Goal: Information Seeking & Learning: Learn about a topic

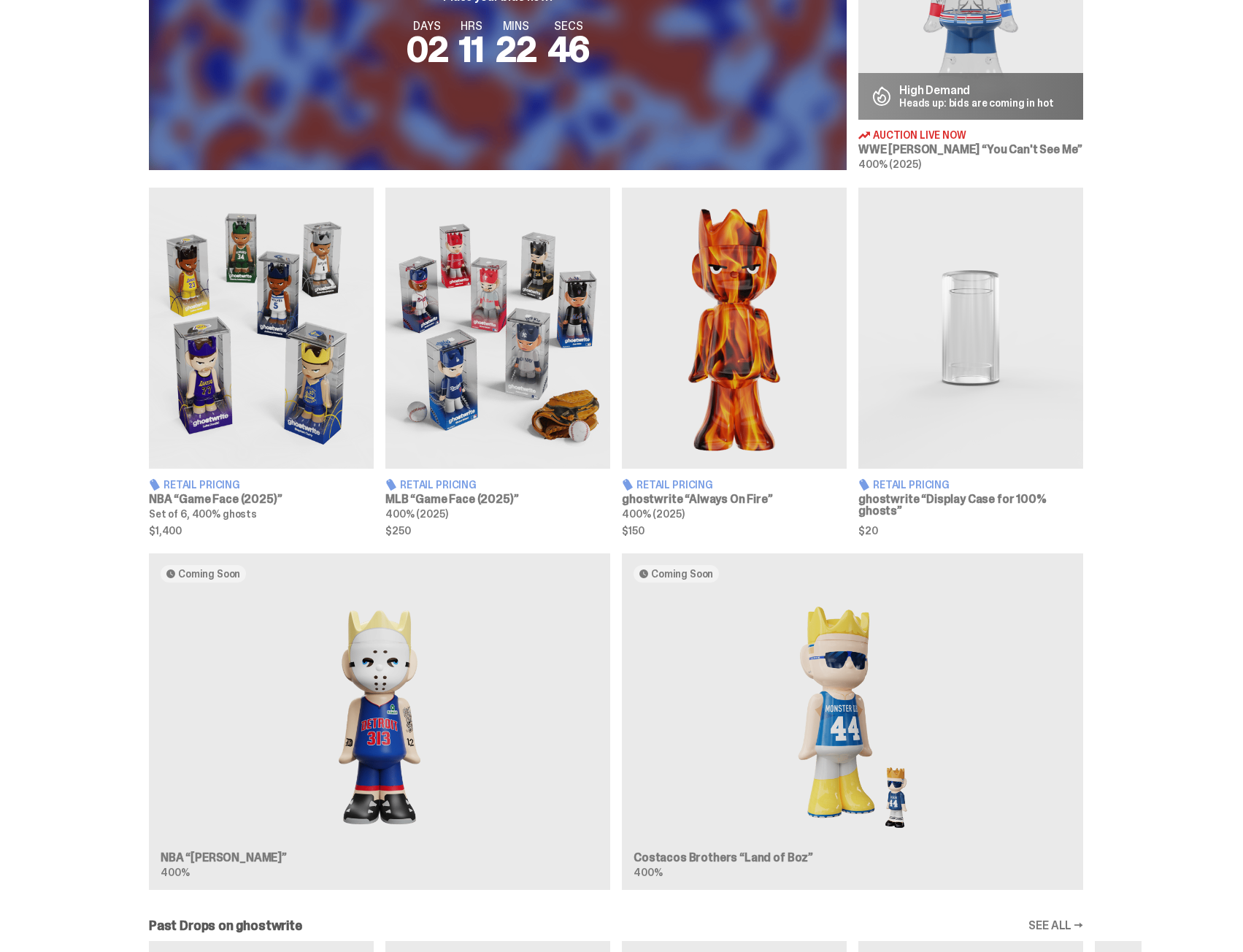
scroll to position [730, 0]
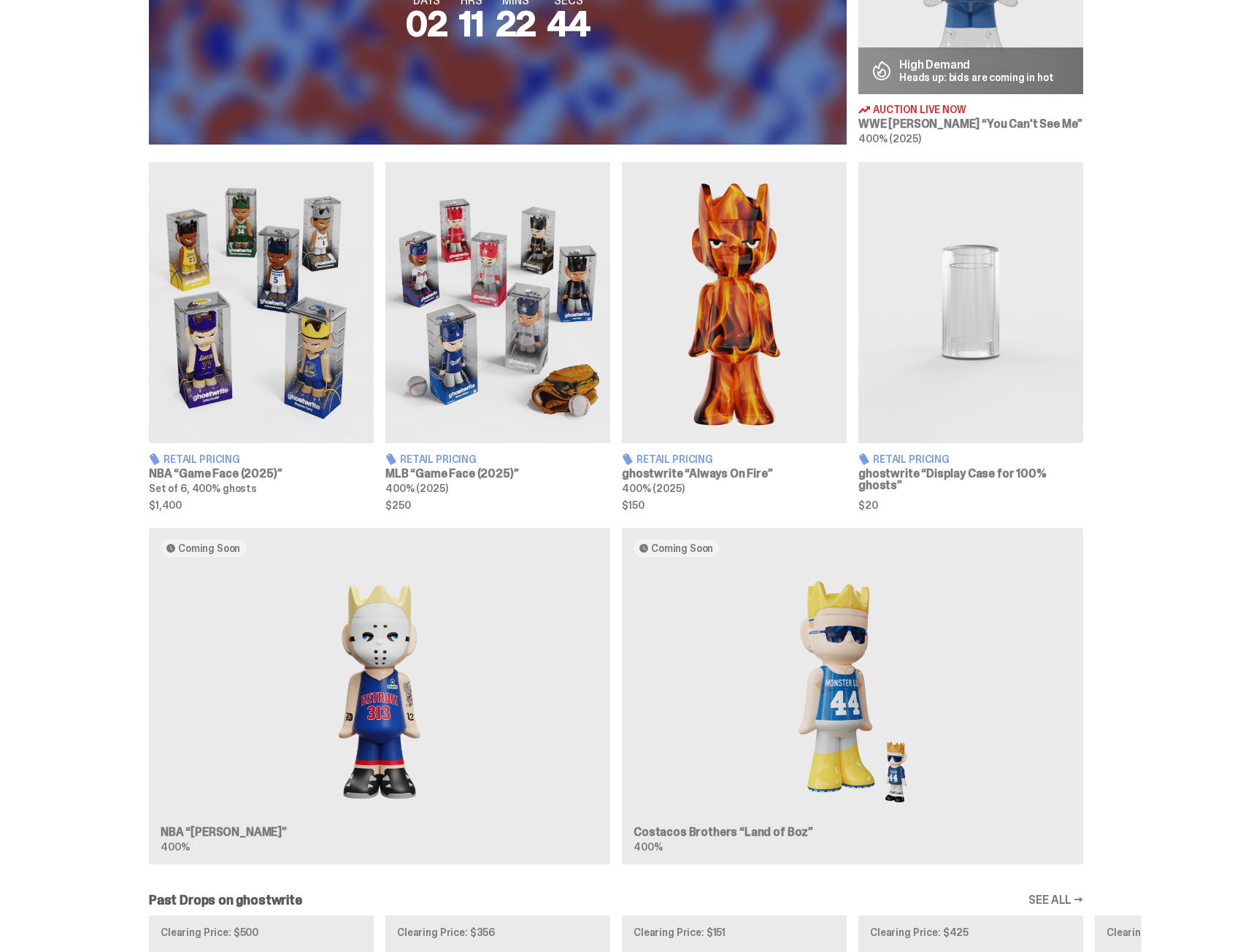
click at [229, 469] on h3 "NBA “Game Face (2025)”" at bounding box center [261, 474] width 225 height 12
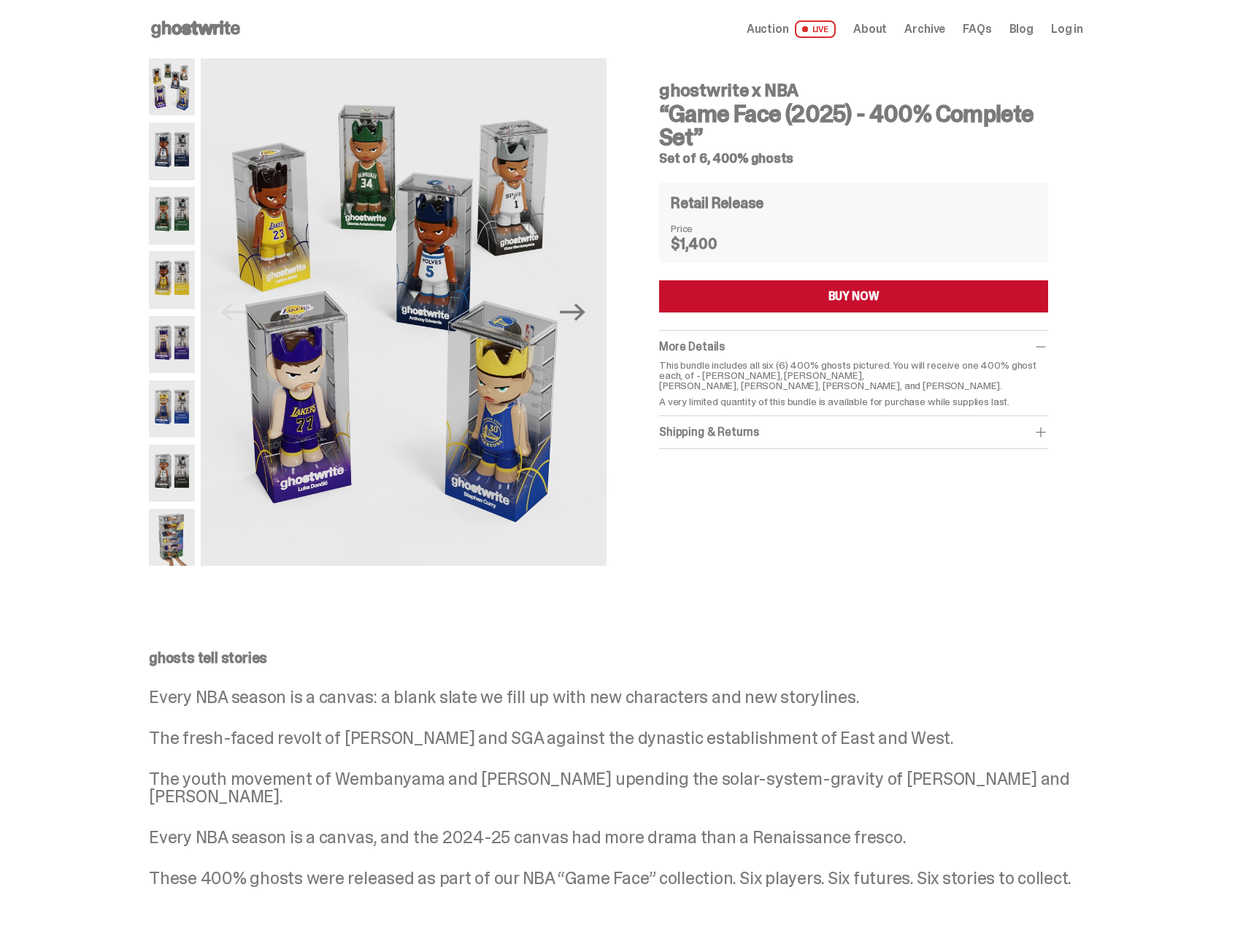
click at [788, 24] on span "Auction" at bounding box center [767, 29] width 42 height 12
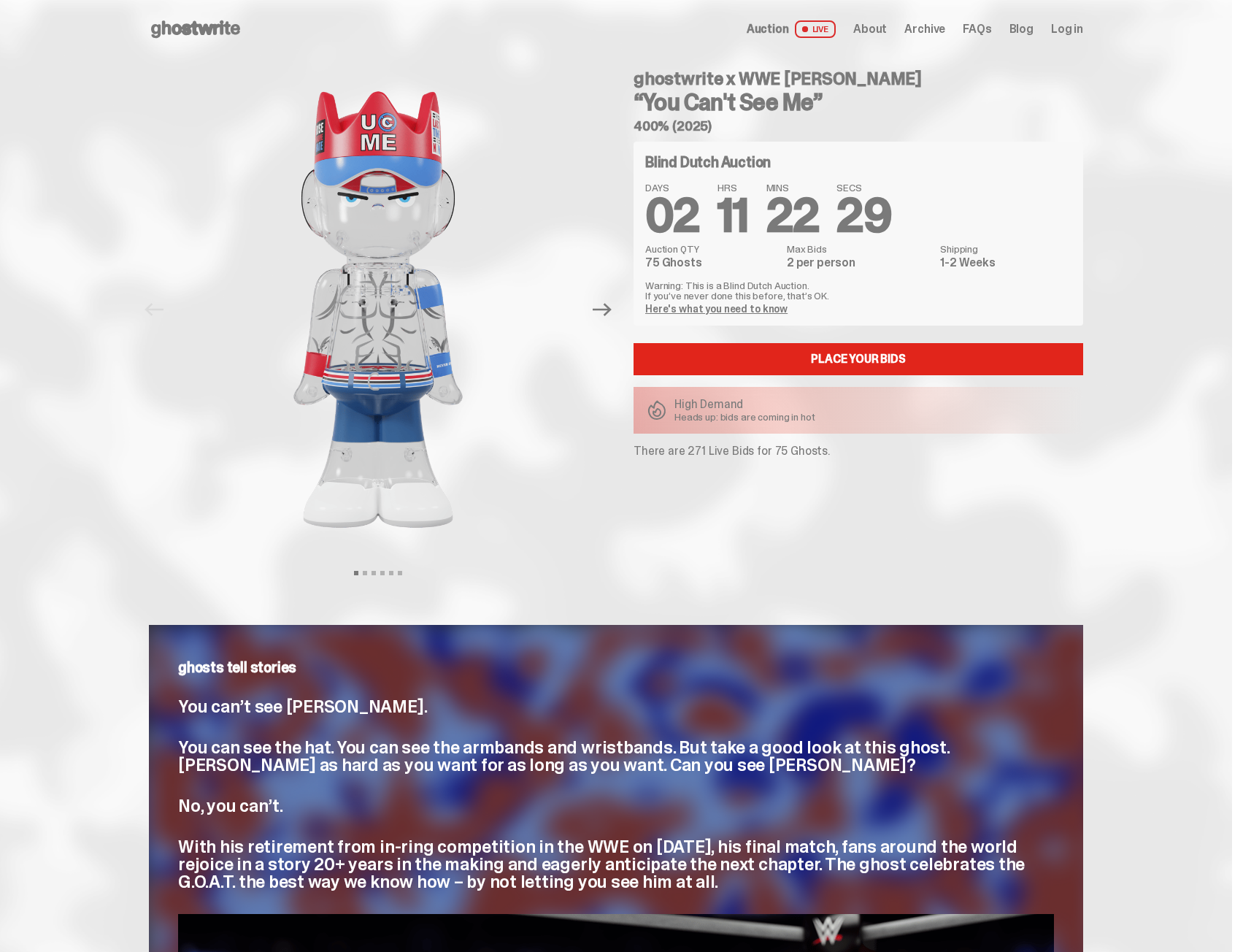
click at [830, 30] on span "LIVE" at bounding box center [815, 29] width 42 height 18
click at [829, 30] on span "LIVE" at bounding box center [815, 29] width 42 height 18
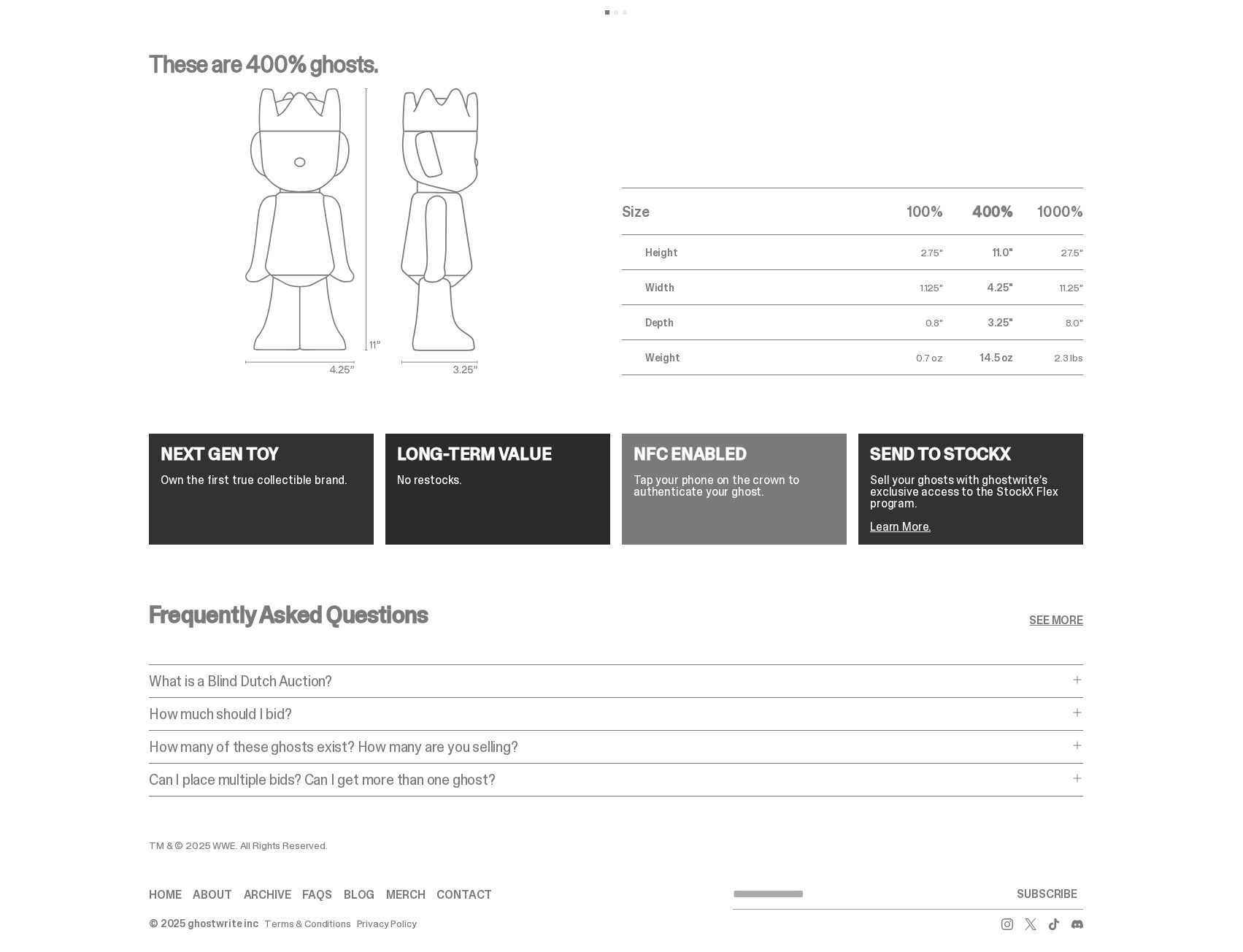
scroll to position [2386, 0]
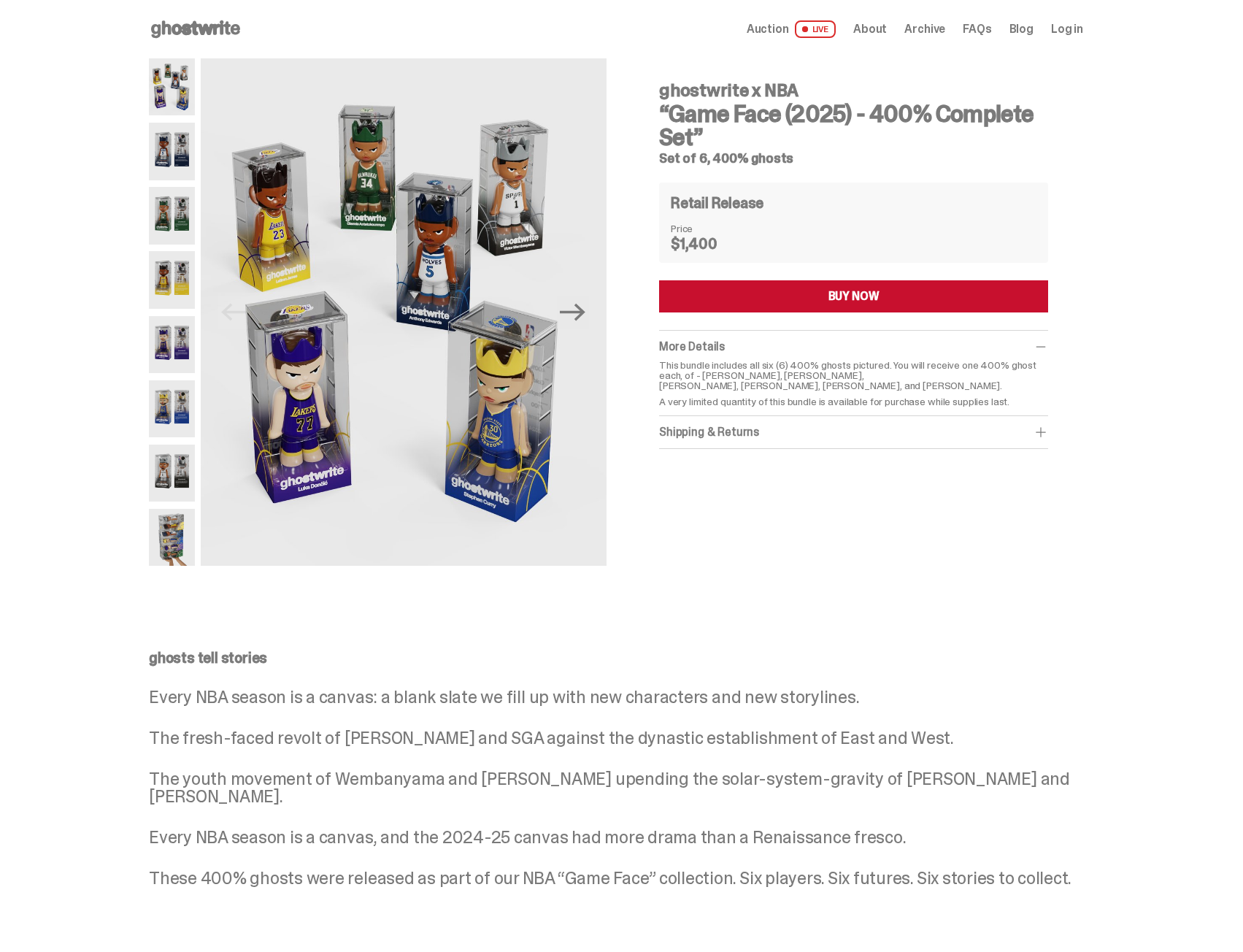
click at [1047, 346] on span at bounding box center [1041, 347] width 15 height 15
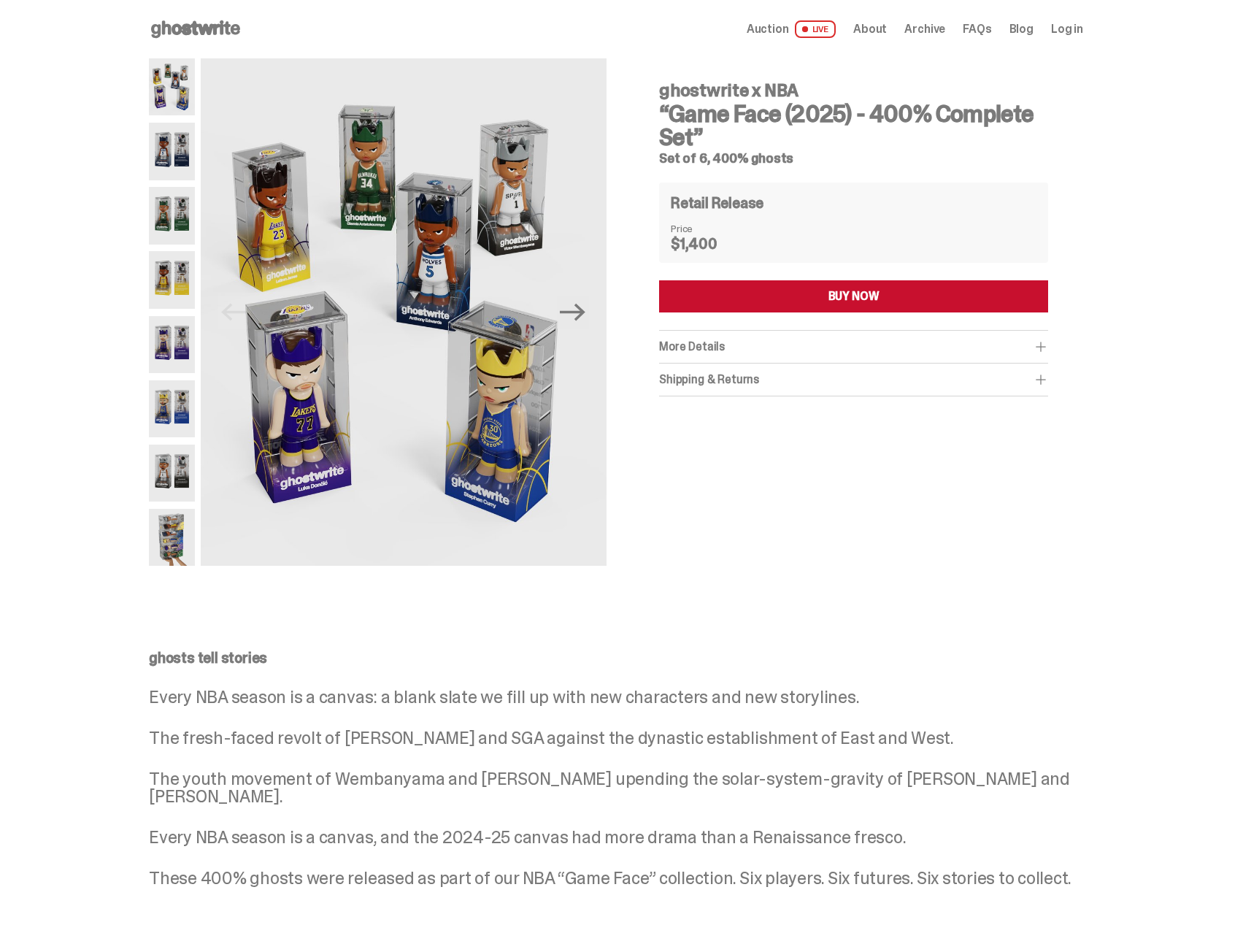
click at [170, 156] on img at bounding box center [171, 151] width 46 height 56
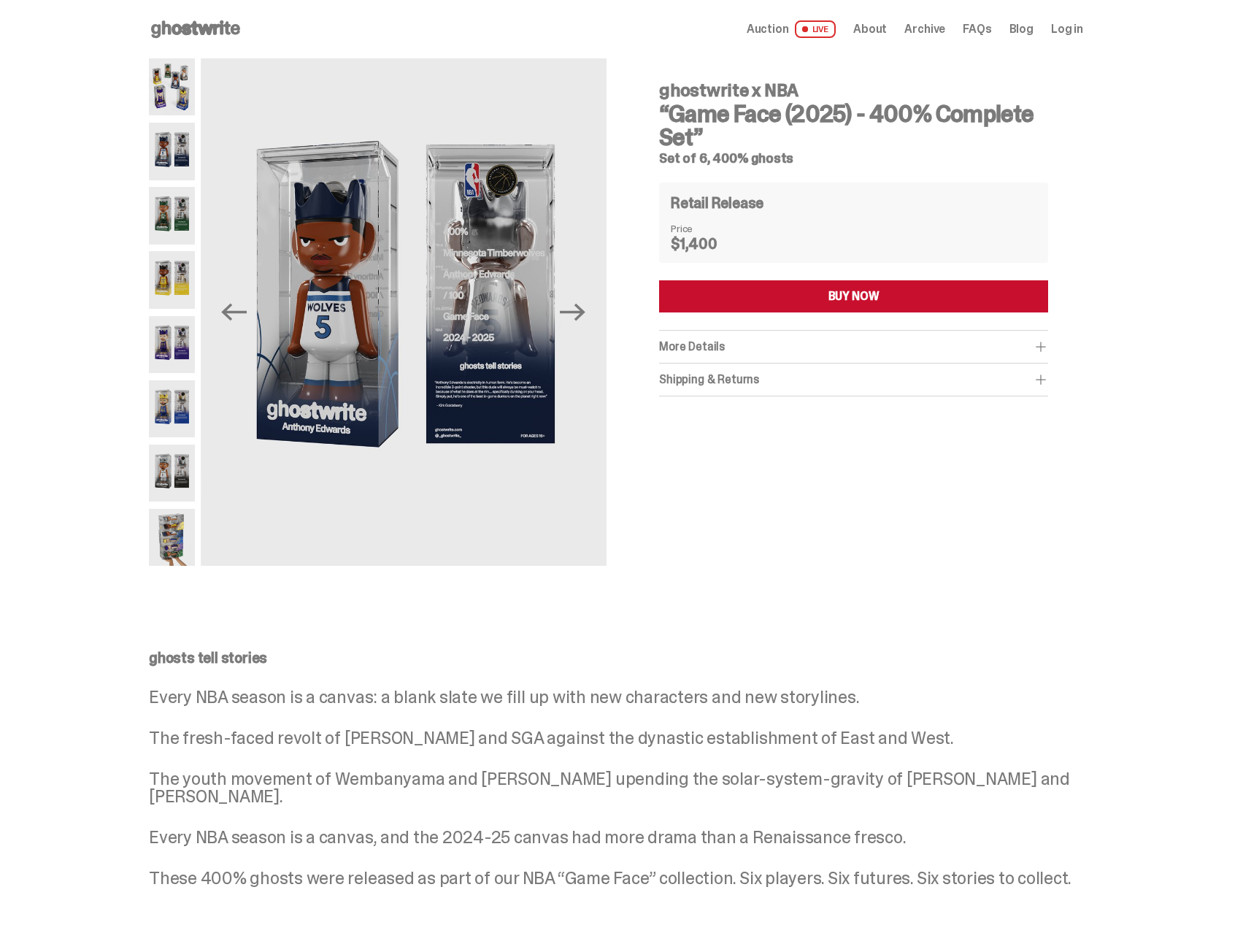
click at [185, 219] on img at bounding box center [171, 215] width 46 height 56
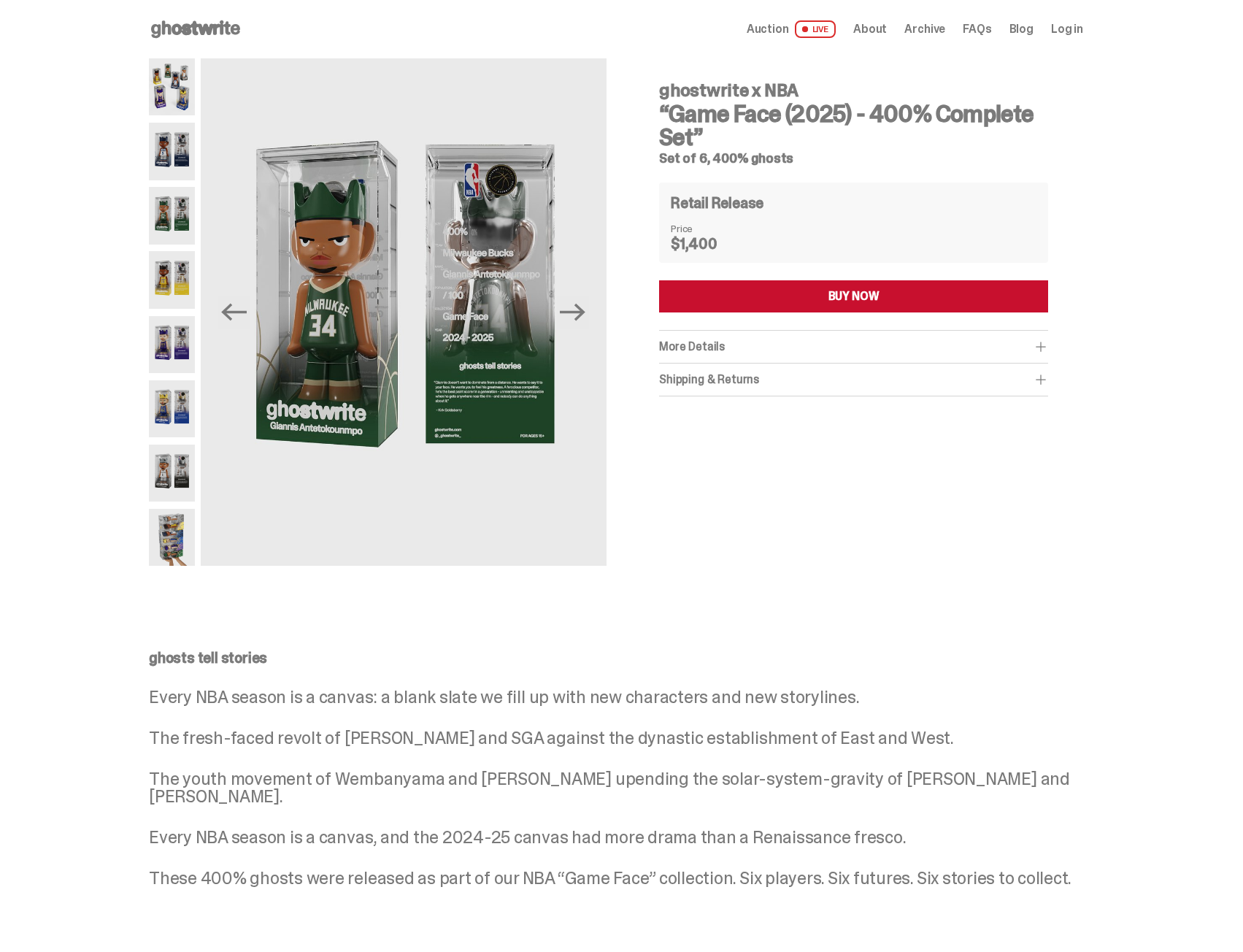
click at [180, 246] on div at bounding box center [171, 311] width 46 height 507
click at [170, 354] on img at bounding box center [171, 345] width 46 height 56
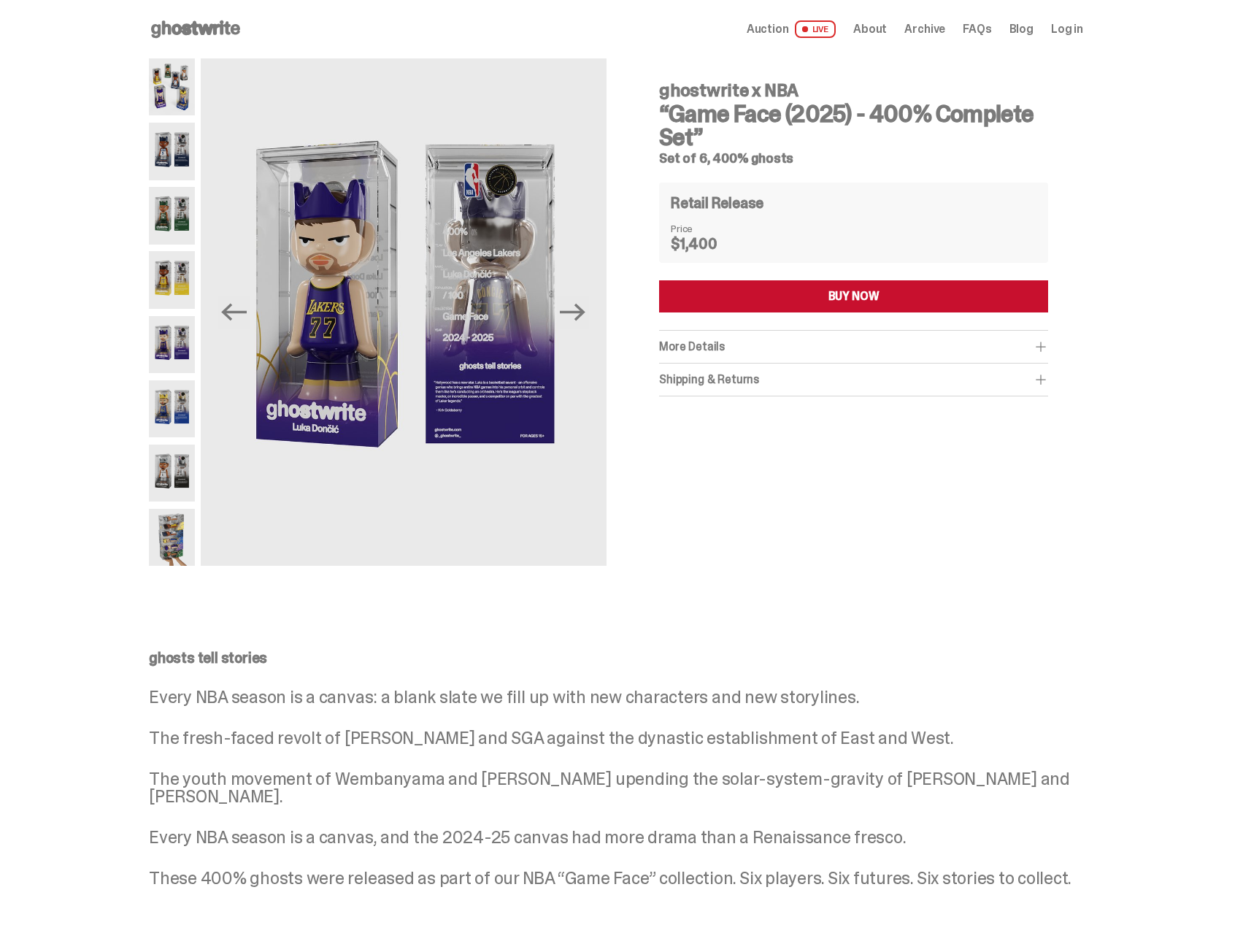
click at [188, 377] on div at bounding box center [171, 311] width 46 height 507
click at [178, 507] on div at bounding box center [171, 311] width 46 height 507
click at [179, 509] on img at bounding box center [171, 537] width 46 height 56
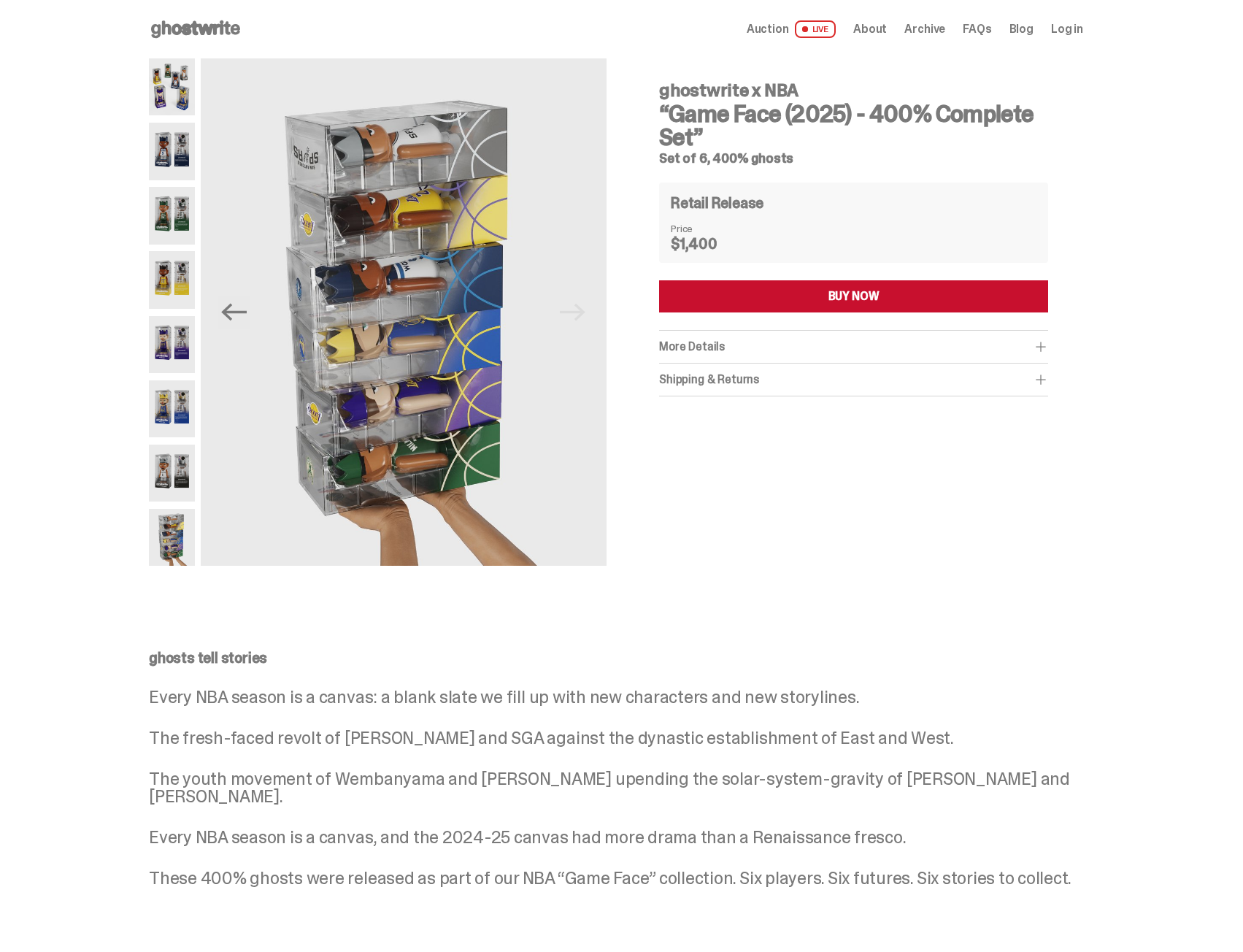
click at [170, 485] on img at bounding box center [171, 473] width 46 height 56
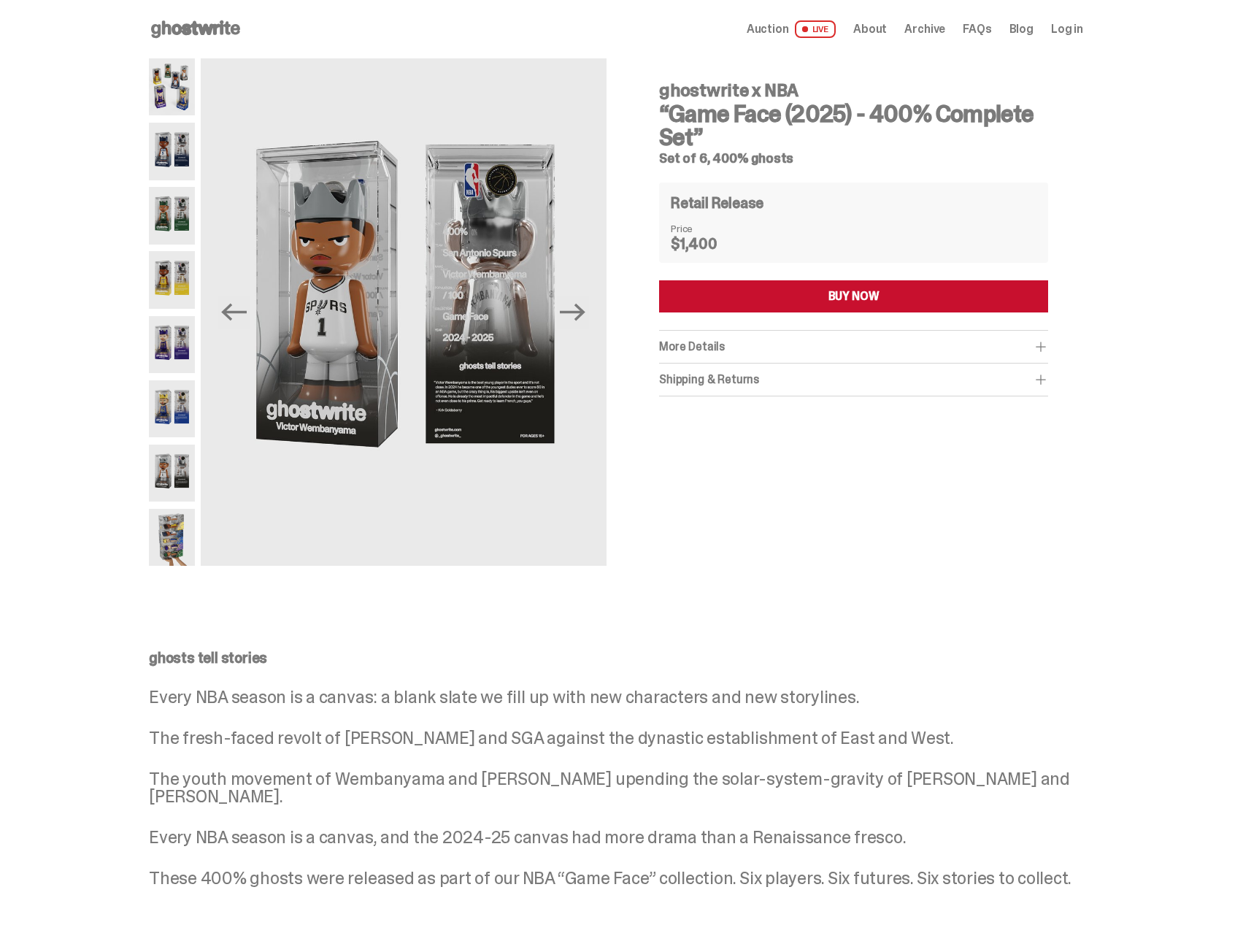
click at [177, 407] on img at bounding box center [171, 409] width 46 height 56
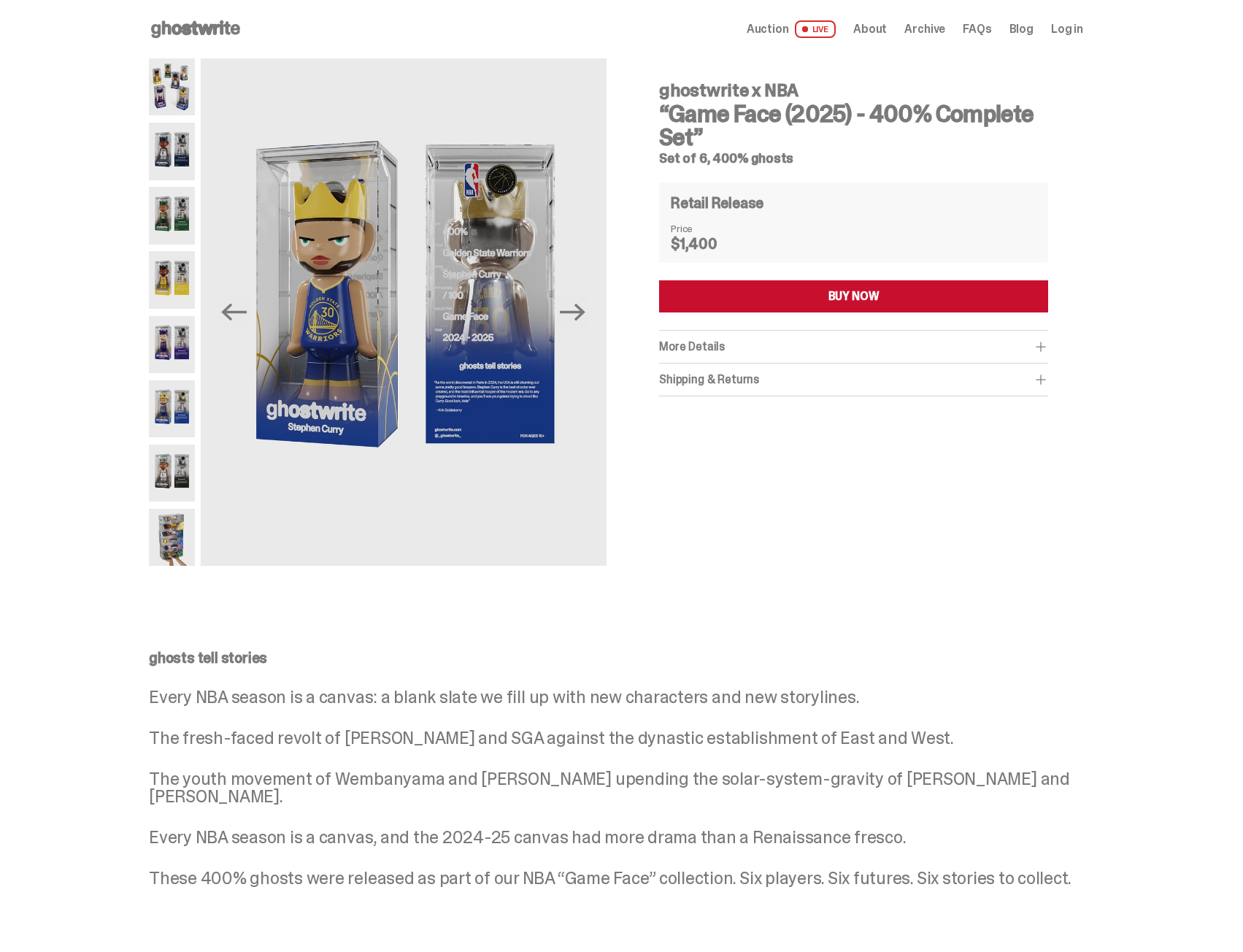
click at [934, 29] on span "Archive" at bounding box center [925, 29] width 41 height 12
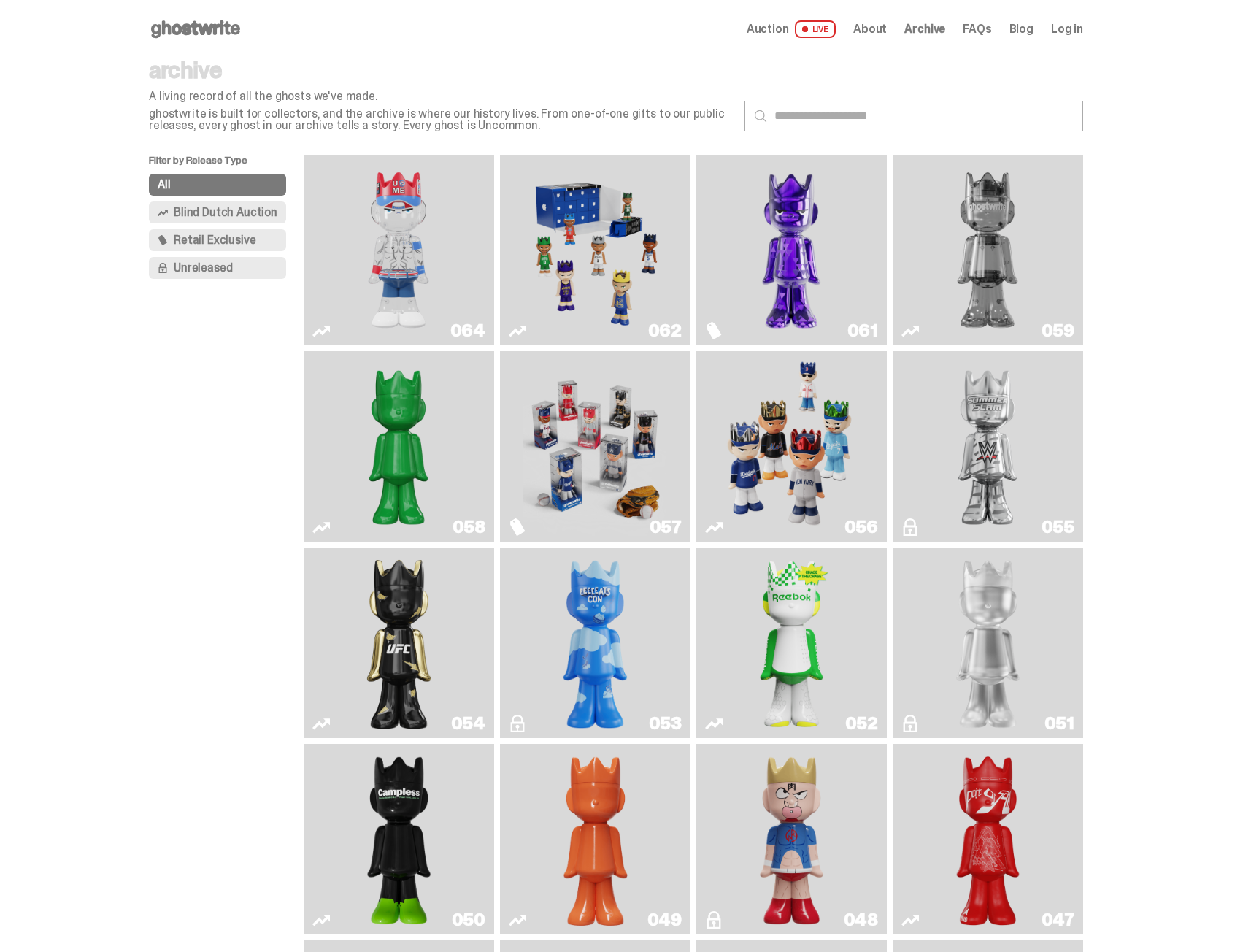
click at [611, 293] on img "Game Face (2025)" at bounding box center [595, 250] width 143 height 179
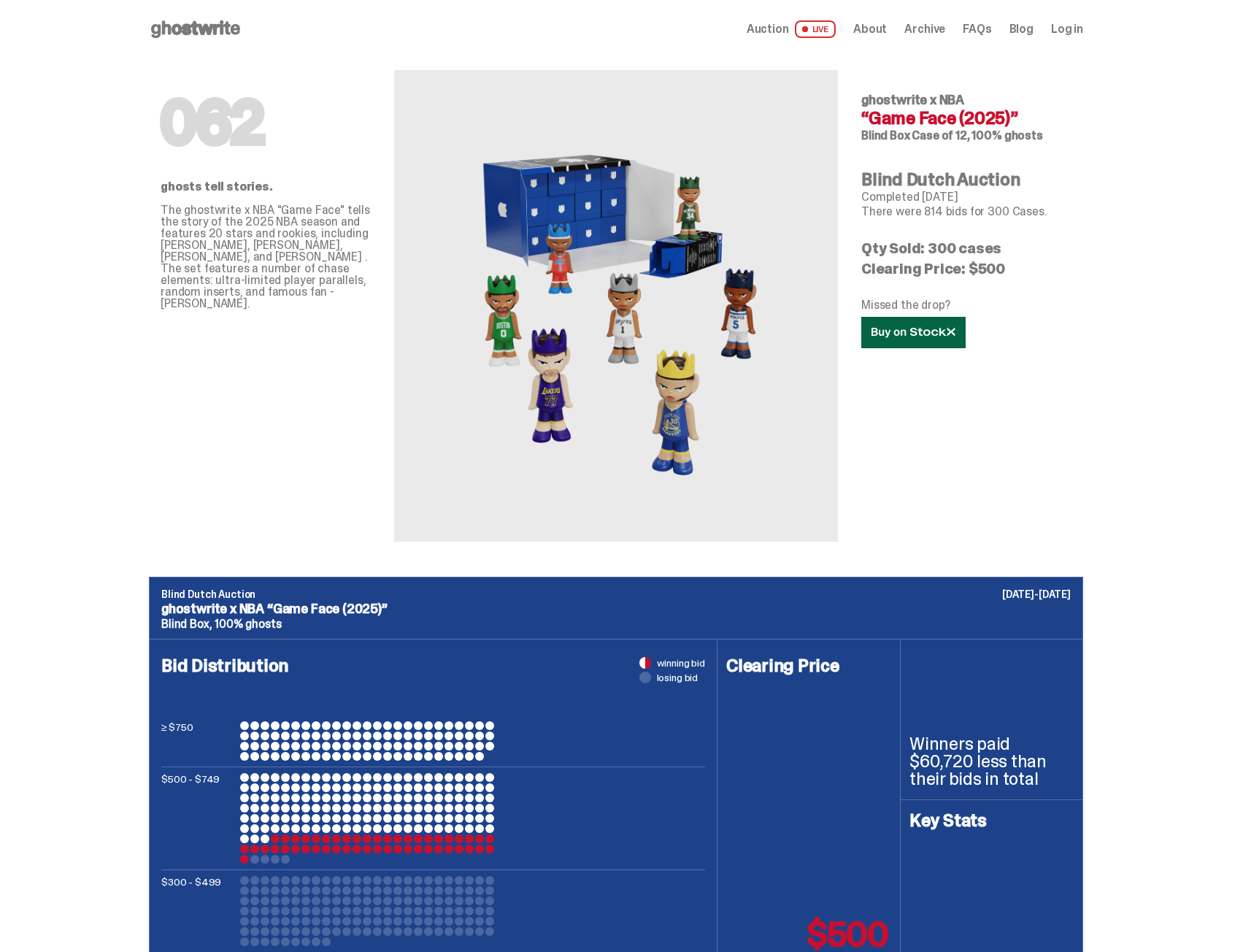
click at [940, 342] on link at bounding box center [913, 332] width 104 height 31
